Goal: Transaction & Acquisition: Register for event/course

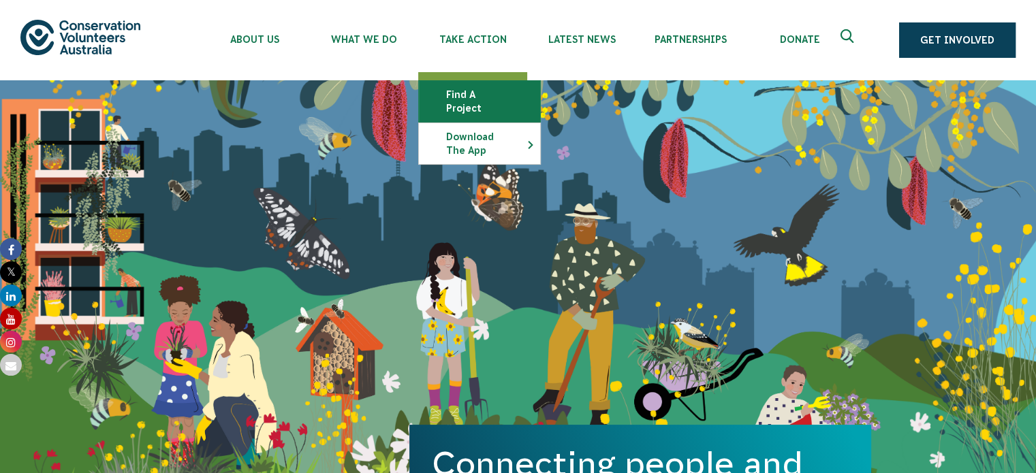
click at [505, 94] on link "Find a project" at bounding box center [479, 101] width 121 height 41
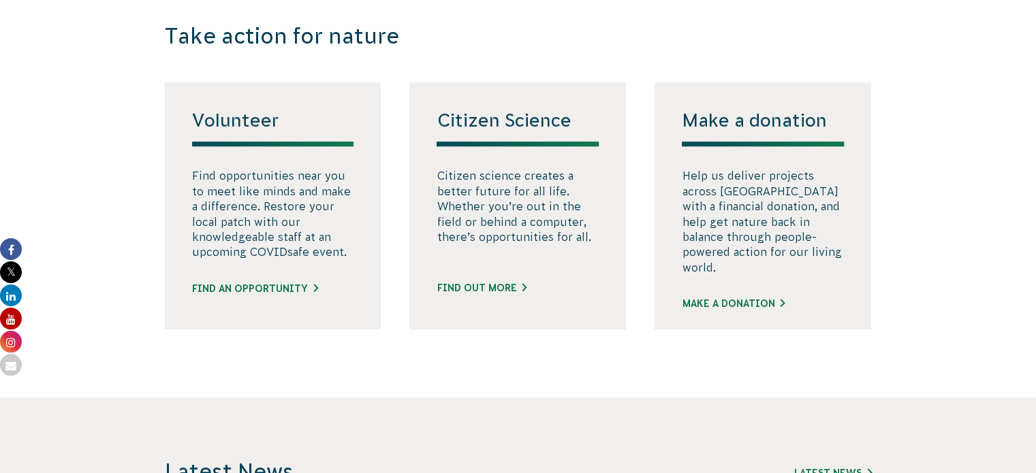
scroll to position [796, 0]
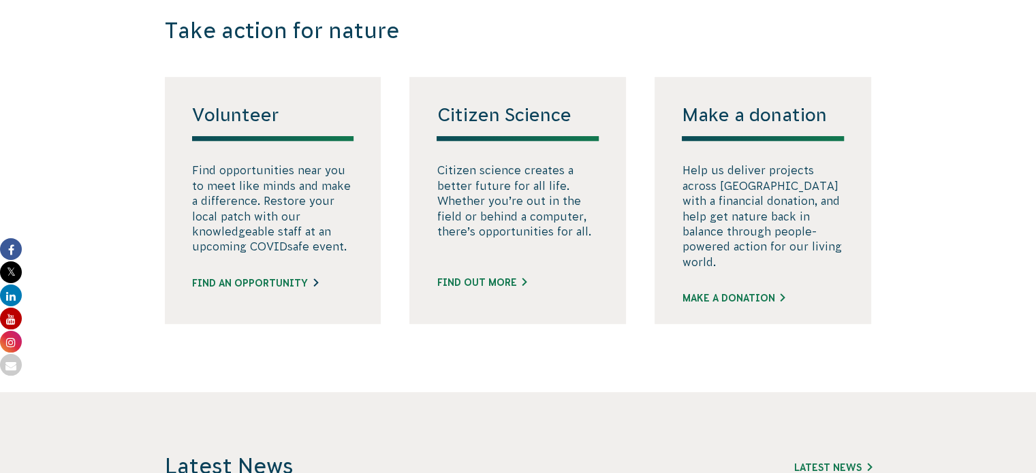
click at [297, 291] on link "Find an opportunity" at bounding box center [255, 284] width 126 height 14
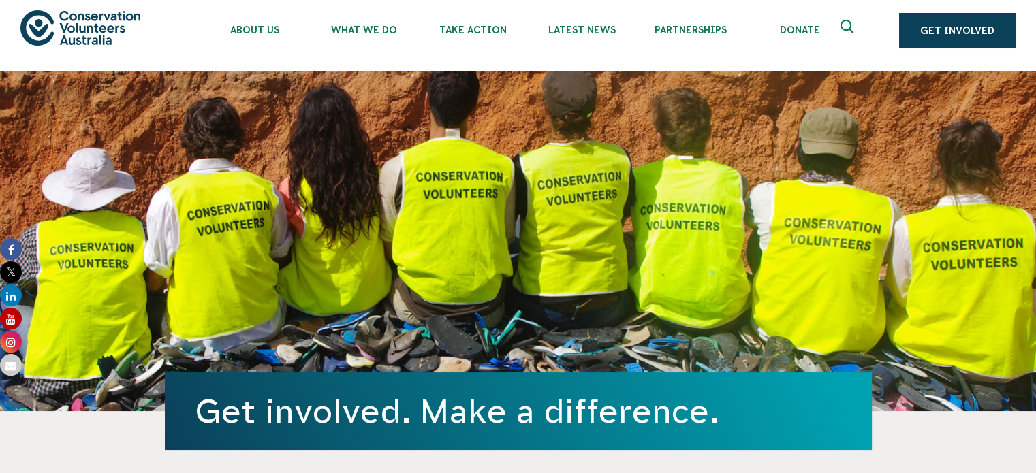
scroll to position [0, 0]
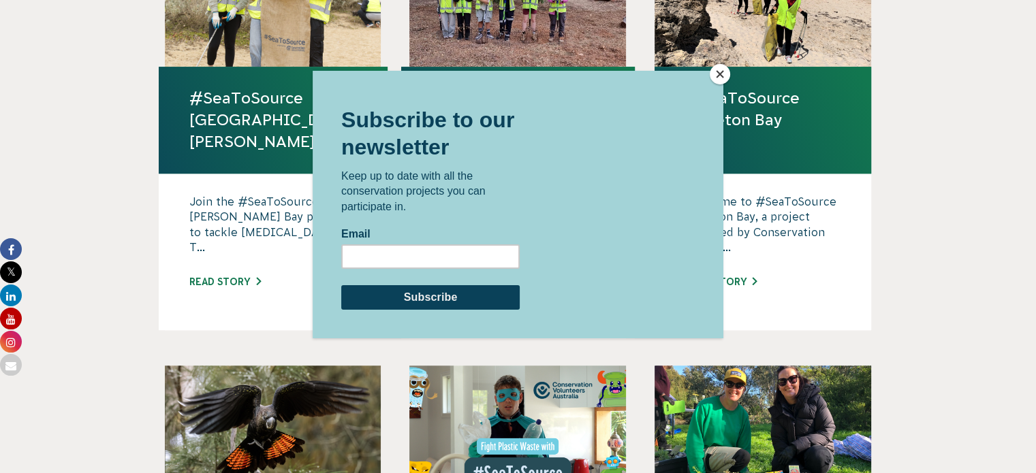
scroll to position [953, 0]
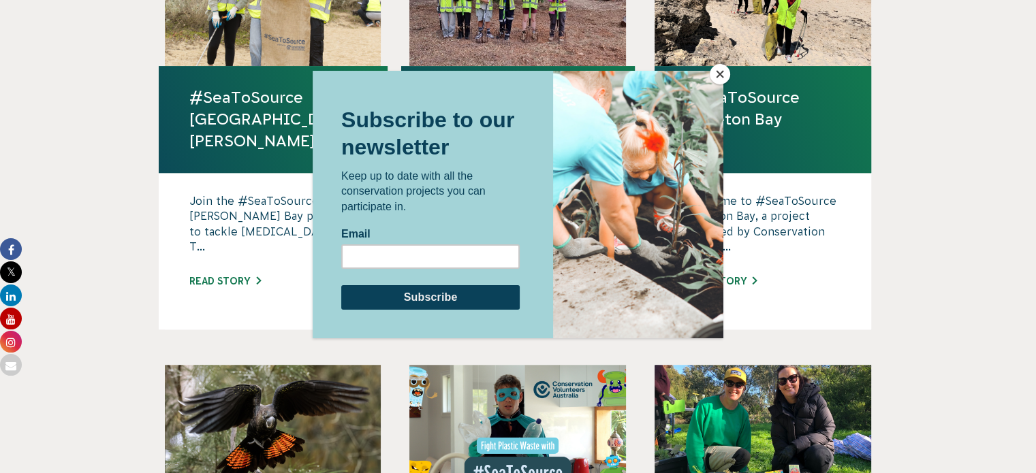
click at [722, 72] on button "Close" at bounding box center [720, 74] width 20 height 20
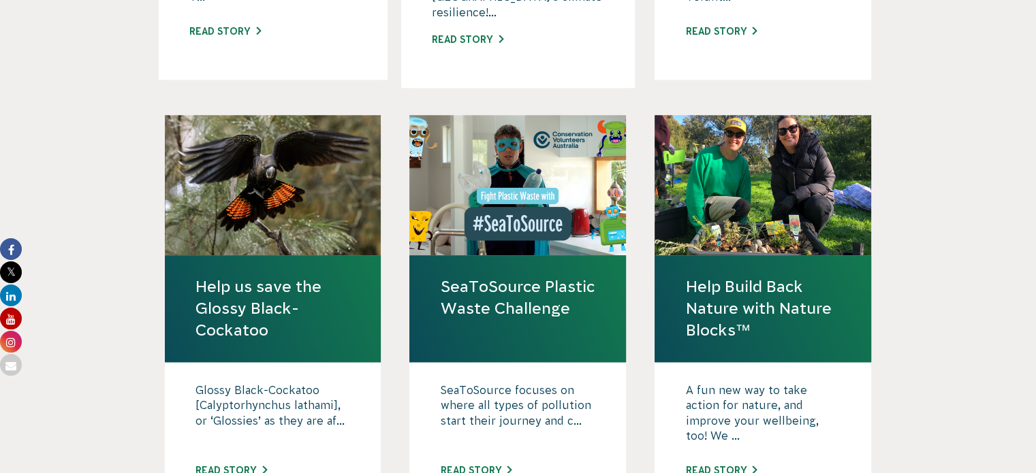
scroll to position [1202, 0]
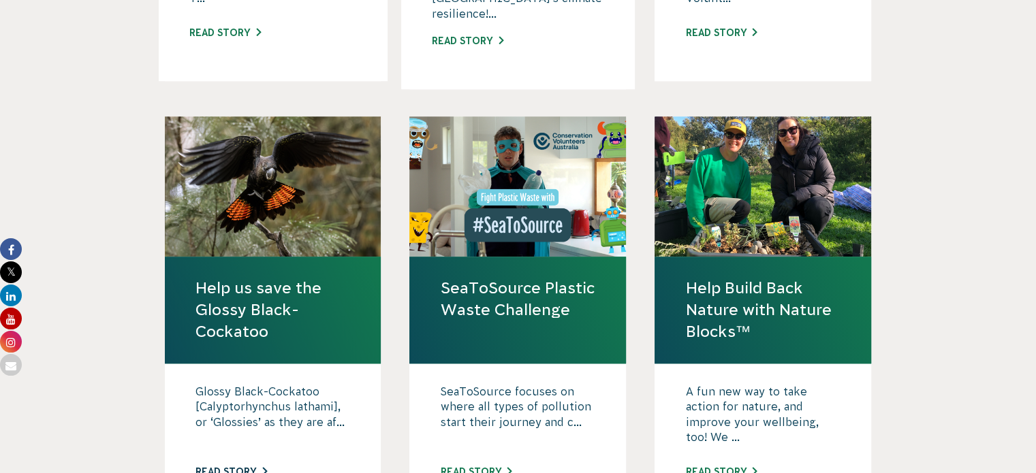
click at [249, 467] on link "Read story" at bounding box center [232, 472] width 72 height 11
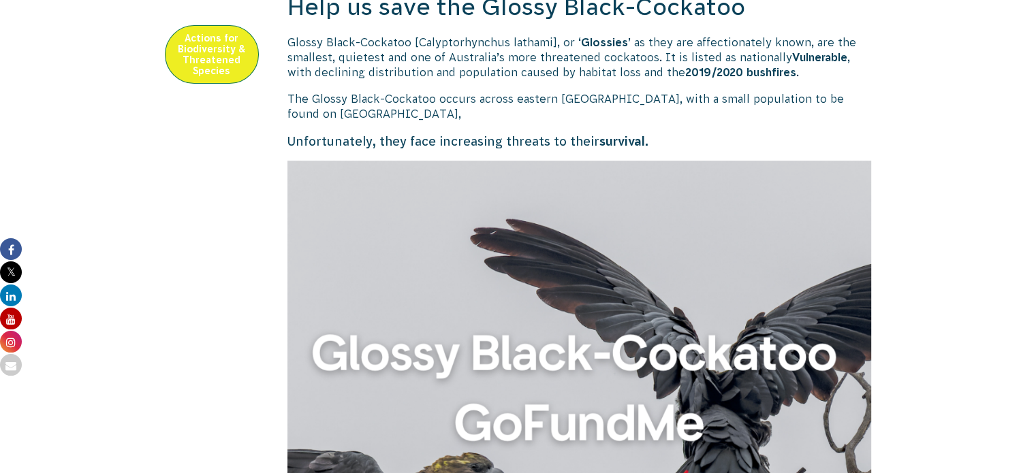
scroll to position [495, 0]
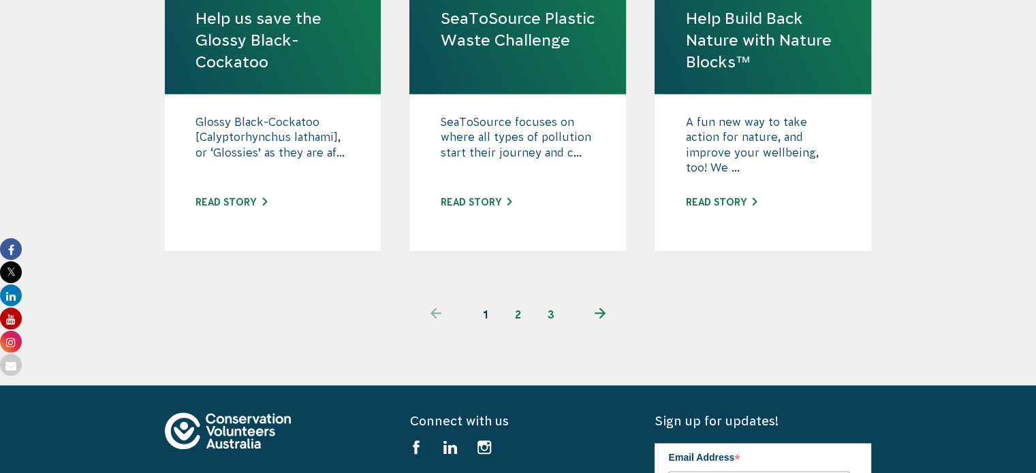
scroll to position [1457, 0]
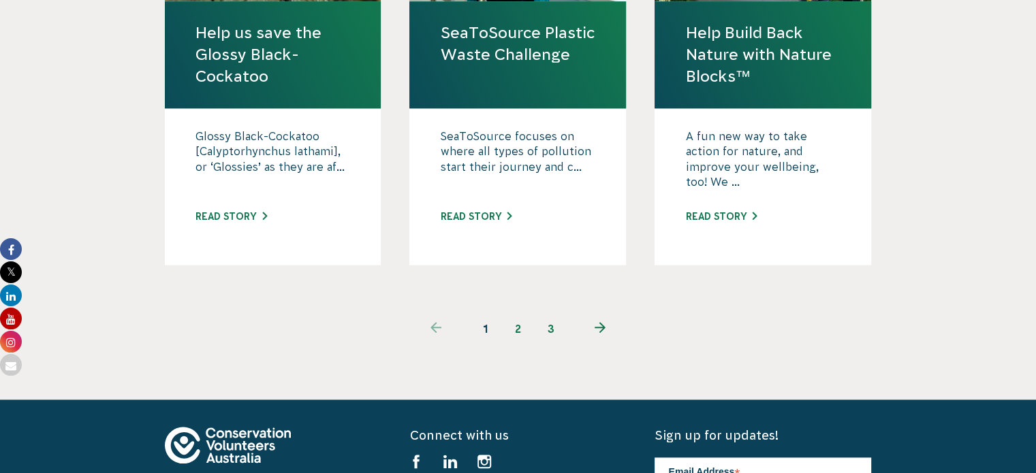
click at [600, 313] on link "next page" at bounding box center [600, 329] width 66 height 33
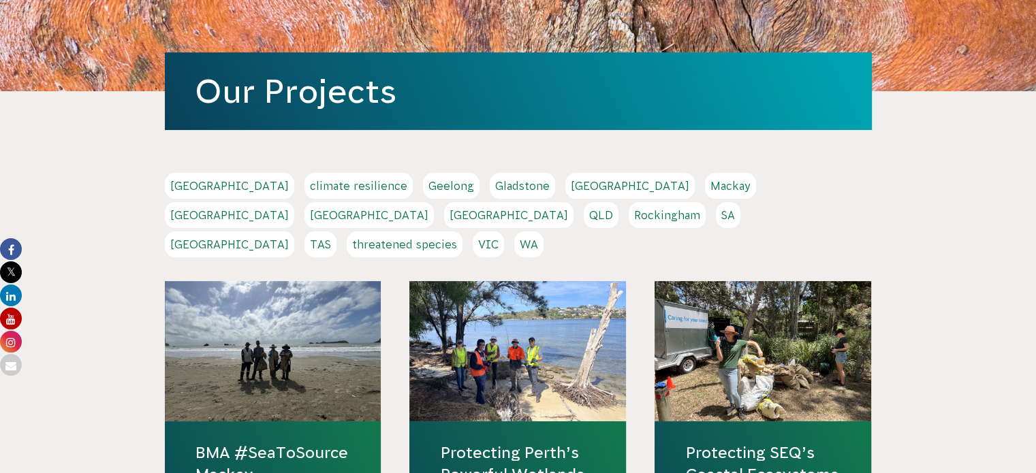
scroll to position [166, 0]
click at [420, 232] on link "threatened species" at bounding box center [405, 245] width 116 height 26
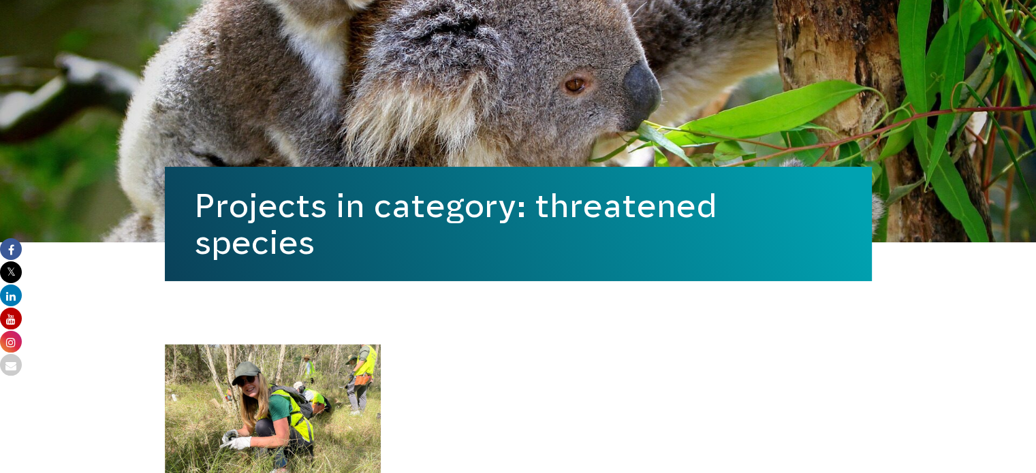
scroll to position [177, 0]
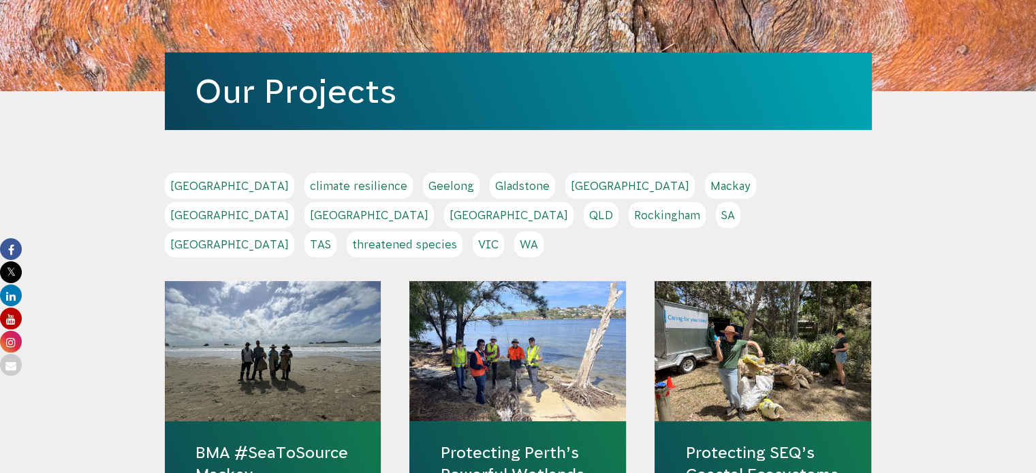
scroll to position [166, 0]
click at [337, 232] on link "TAS" at bounding box center [321, 245] width 32 height 26
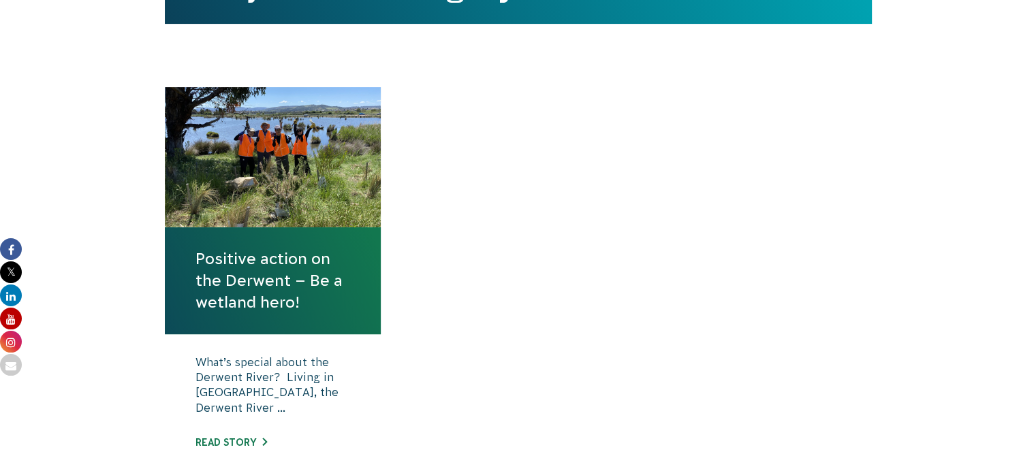
scroll to position [441, 0]
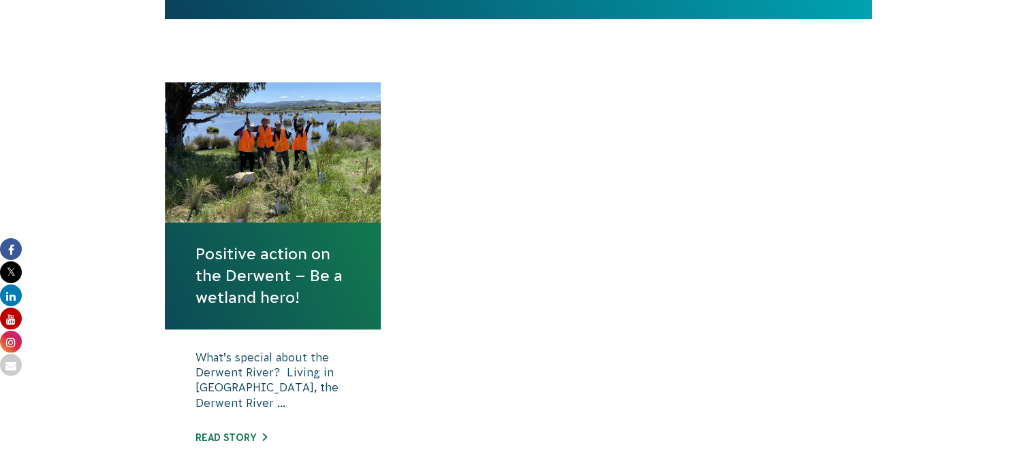
click at [302, 277] on link "Positive action on the Derwent – Be a wetland hero!" at bounding box center [273, 276] width 155 height 66
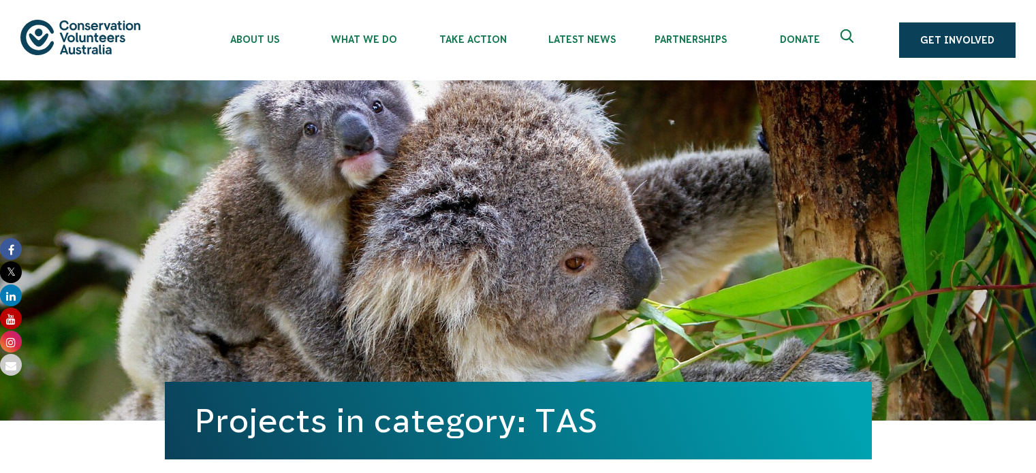
scroll to position [330, 0]
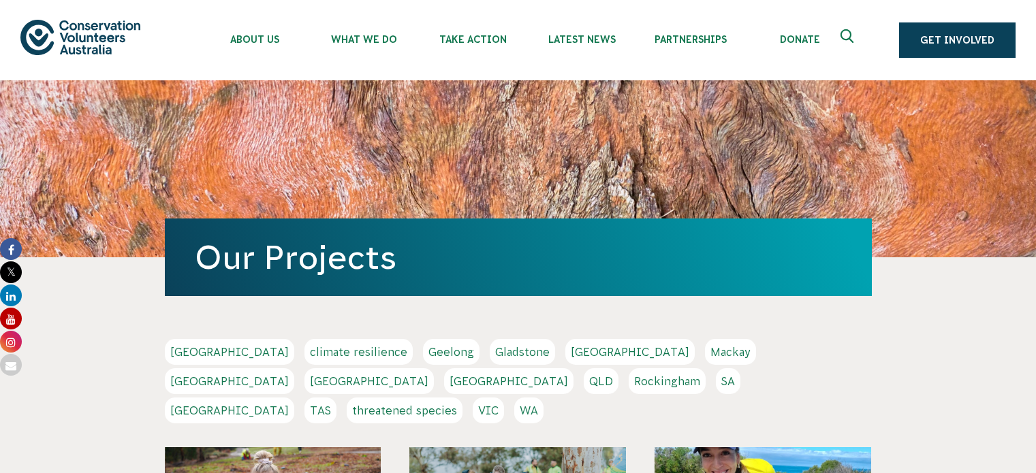
scroll to position [1422, 0]
